Goal: Navigation & Orientation: Find specific page/section

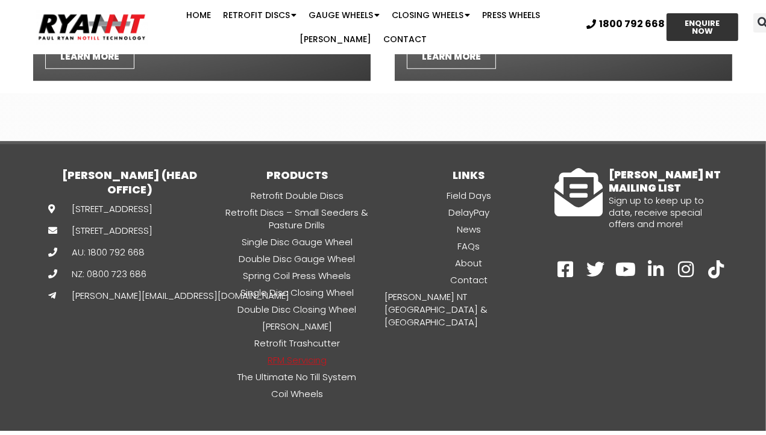
scroll to position [2582, 0]
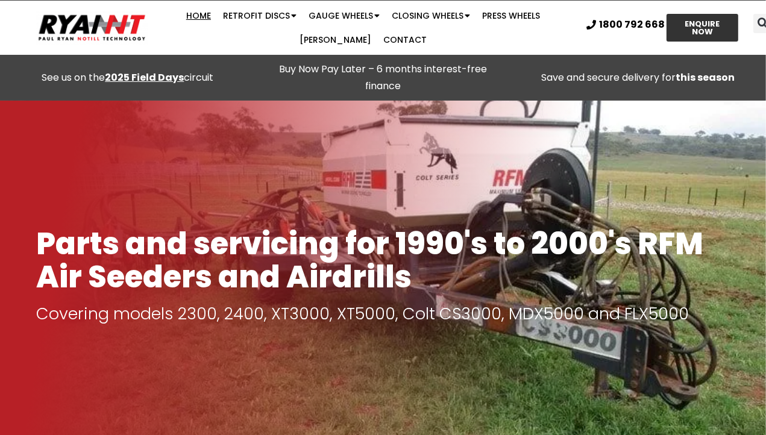
click at [180, 17] on link "Home" at bounding box center [198, 16] width 37 height 24
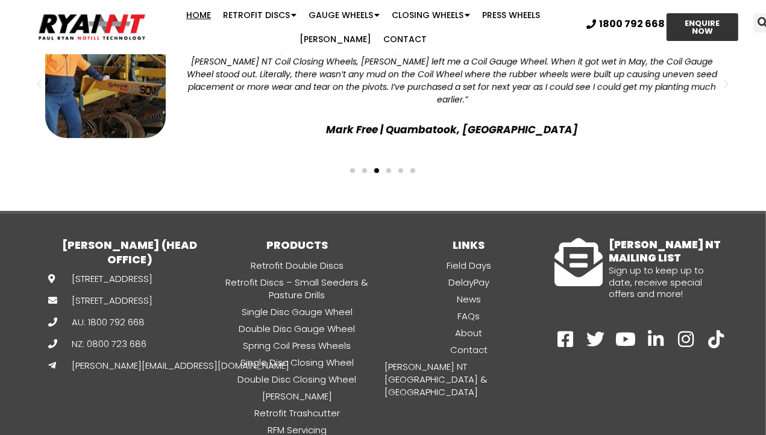
scroll to position [3348, 0]
